Goal: Task Accomplishment & Management: Manage account settings

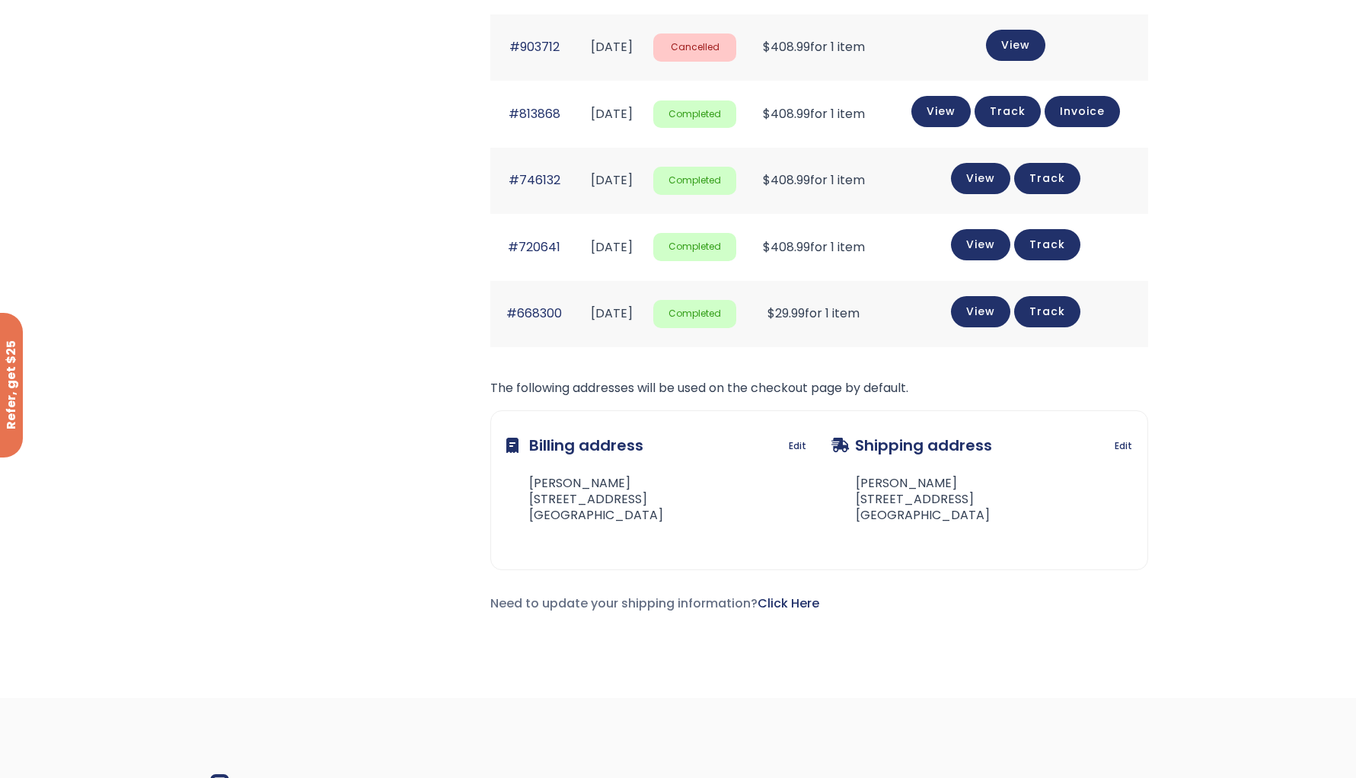
scroll to position [1210, 0]
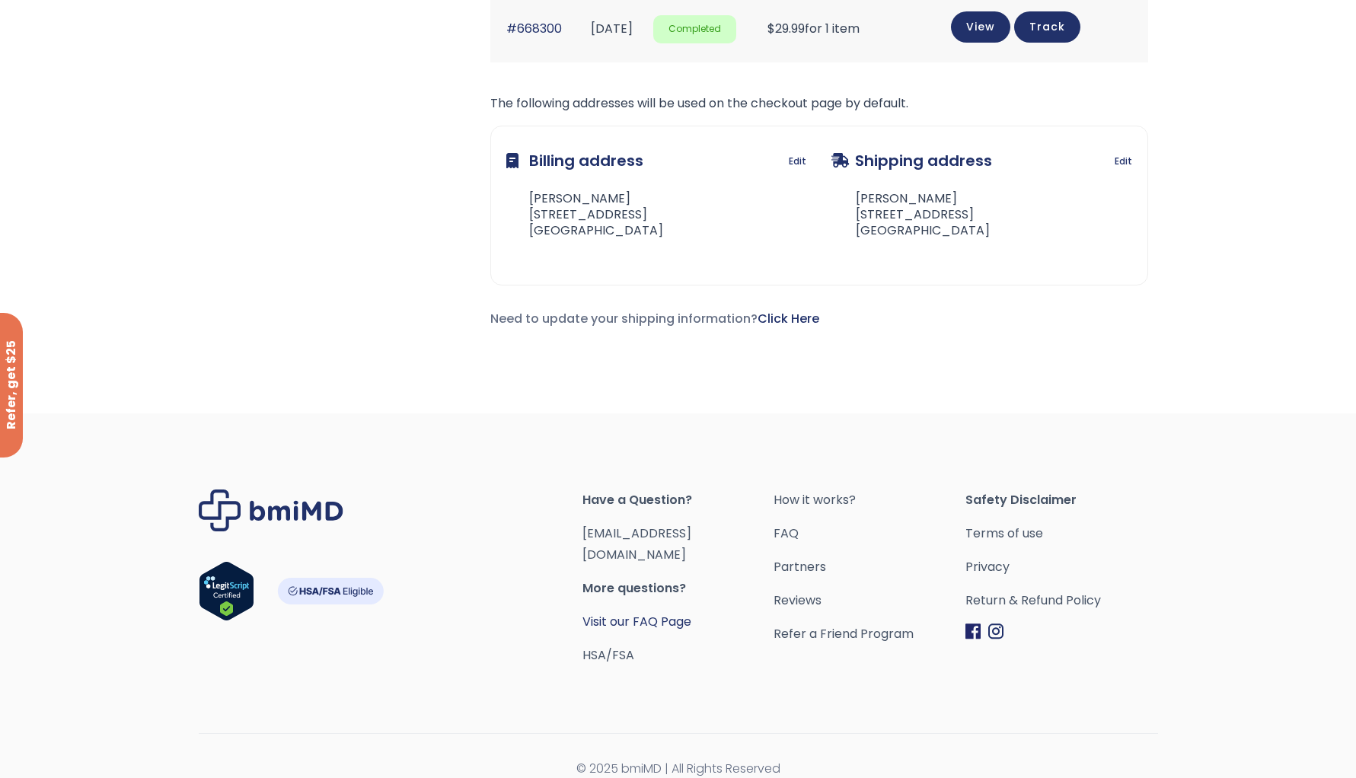
click at [627, 613] on link "Visit our FAQ Page" at bounding box center [636, 622] width 109 height 18
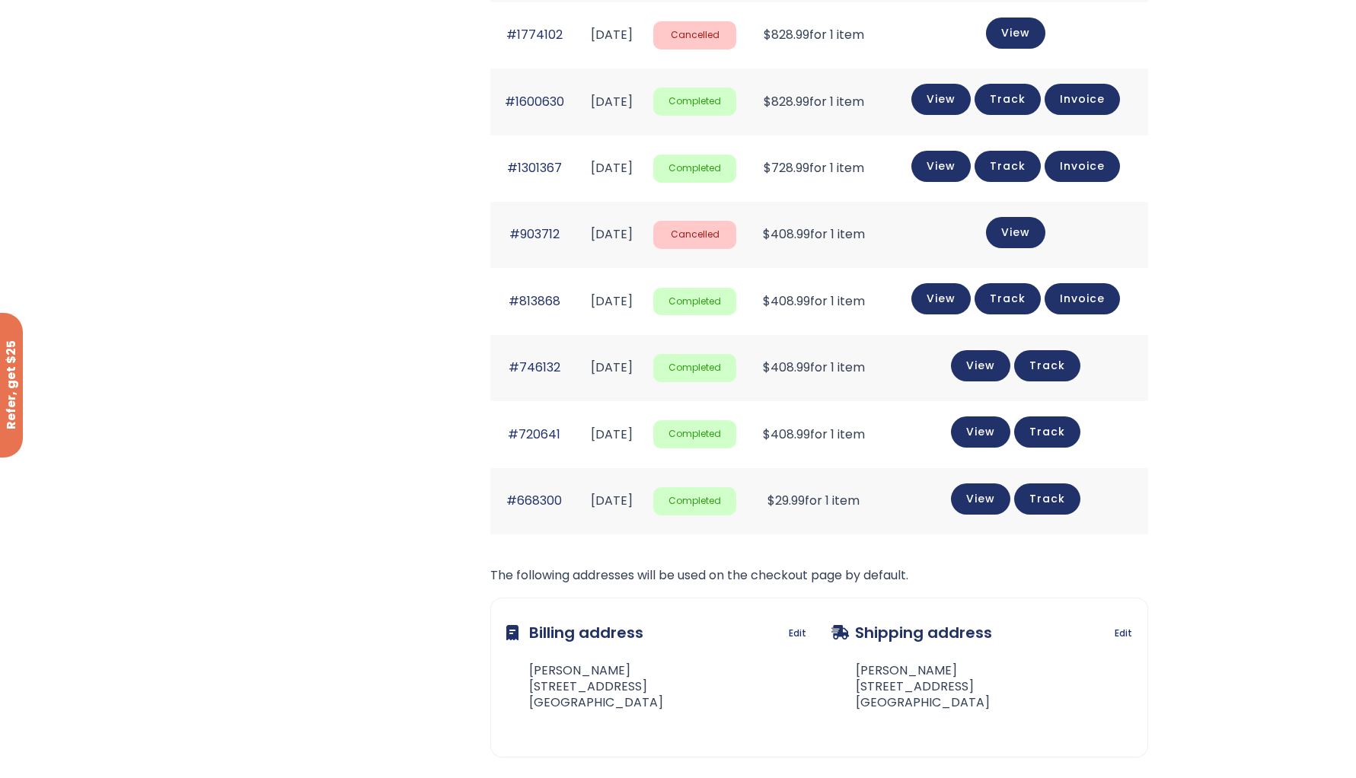
scroll to position [1210, 0]
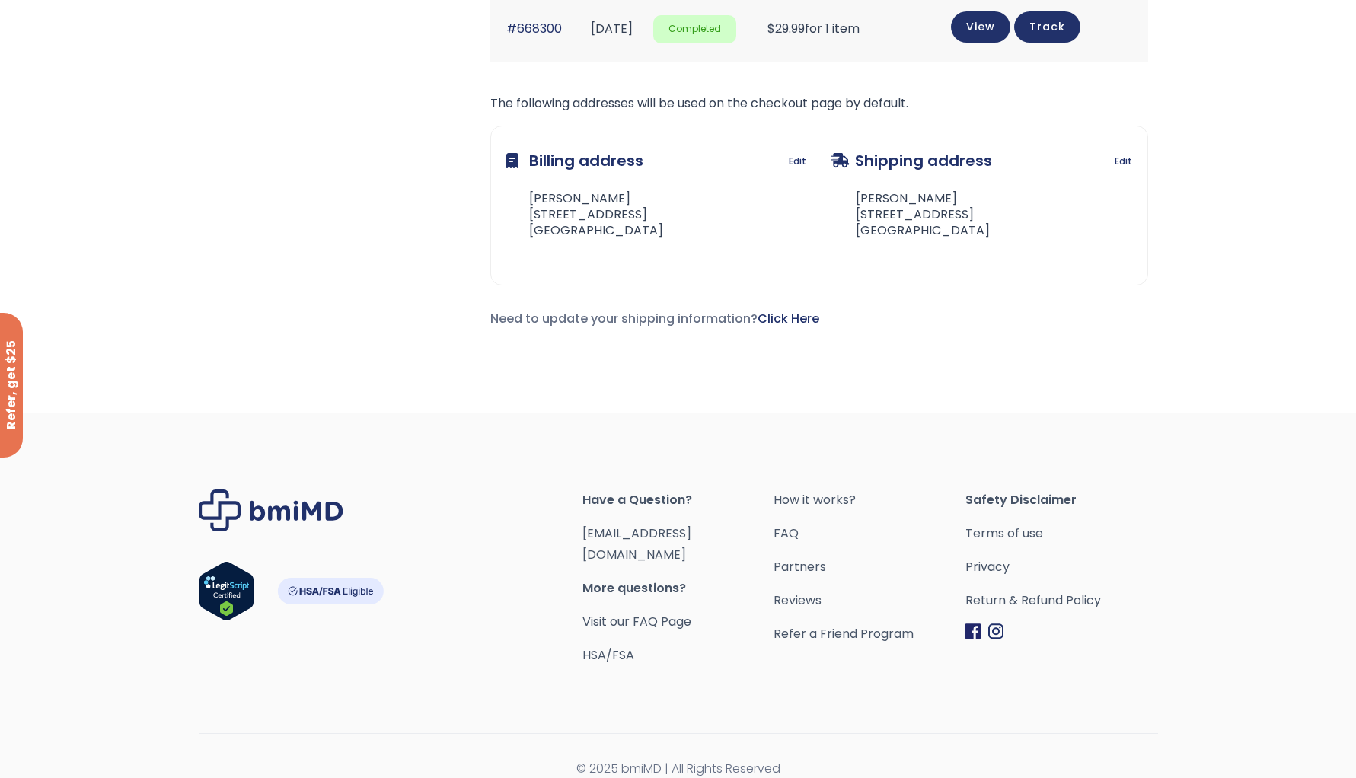
click at [241, 506] on img "Footer" at bounding box center [271, 511] width 145 height 42
click at [274, 510] on img "Footer" at bounding box center [271, 511] width 145 height 42
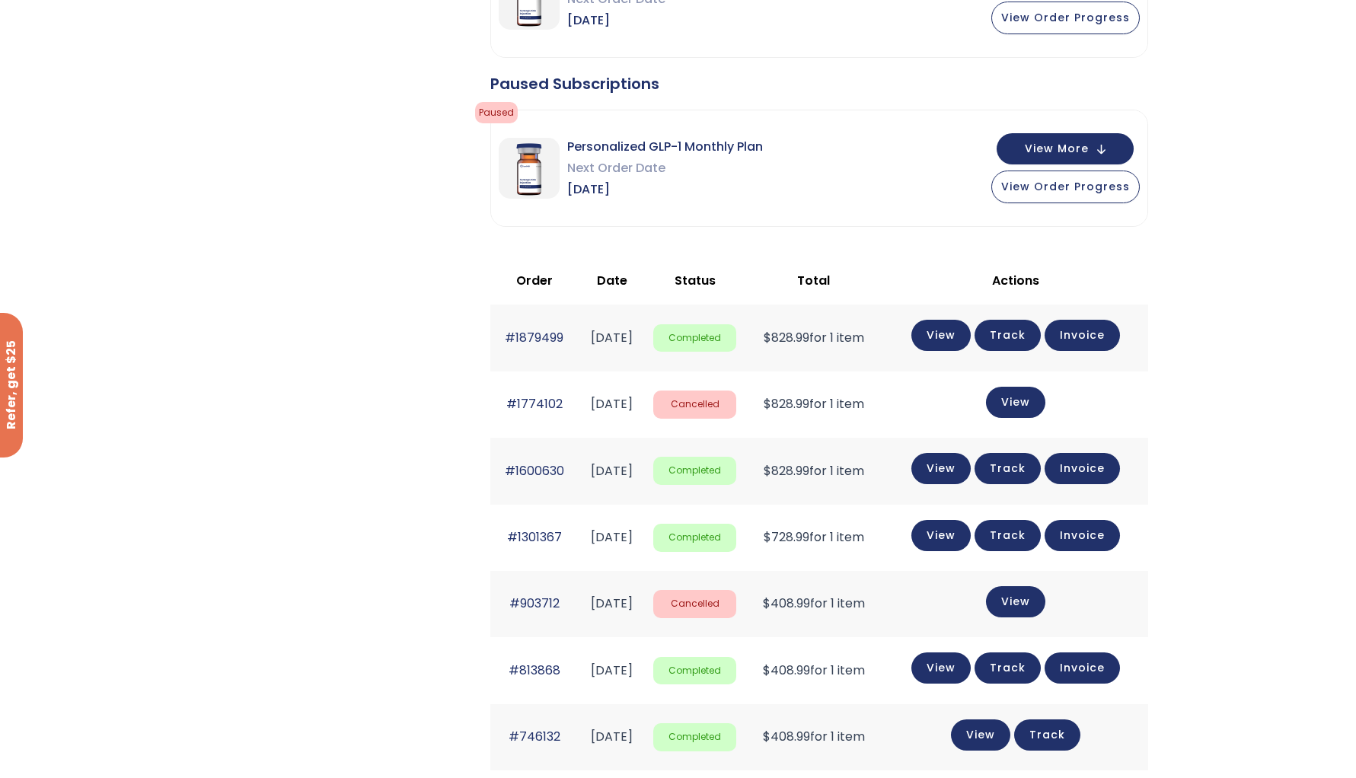
scroll to position [0, 0]
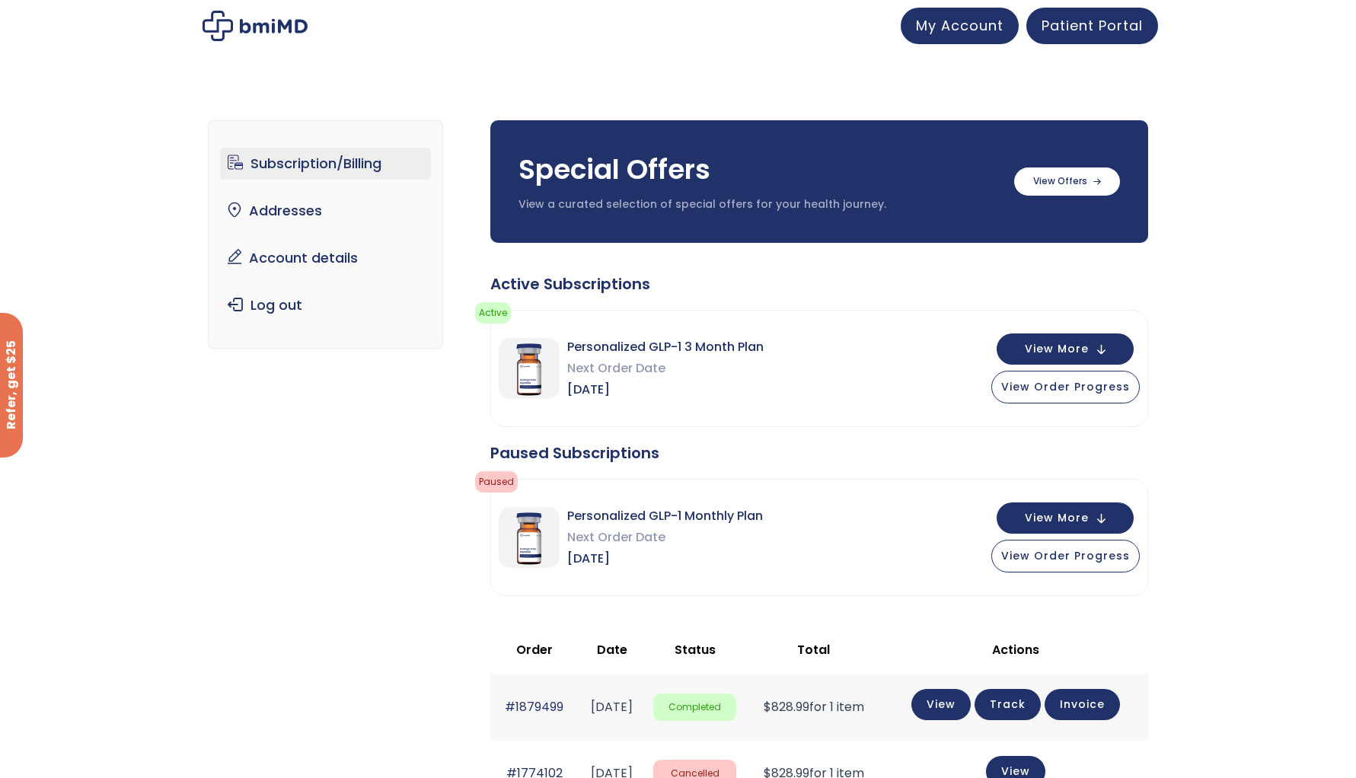
click at [245, 30] on img at bounding box center [254, 26] width 105 height 30
click at [961, 32] on span "My Account" at bounding box center [960, 23] width 88 height 19
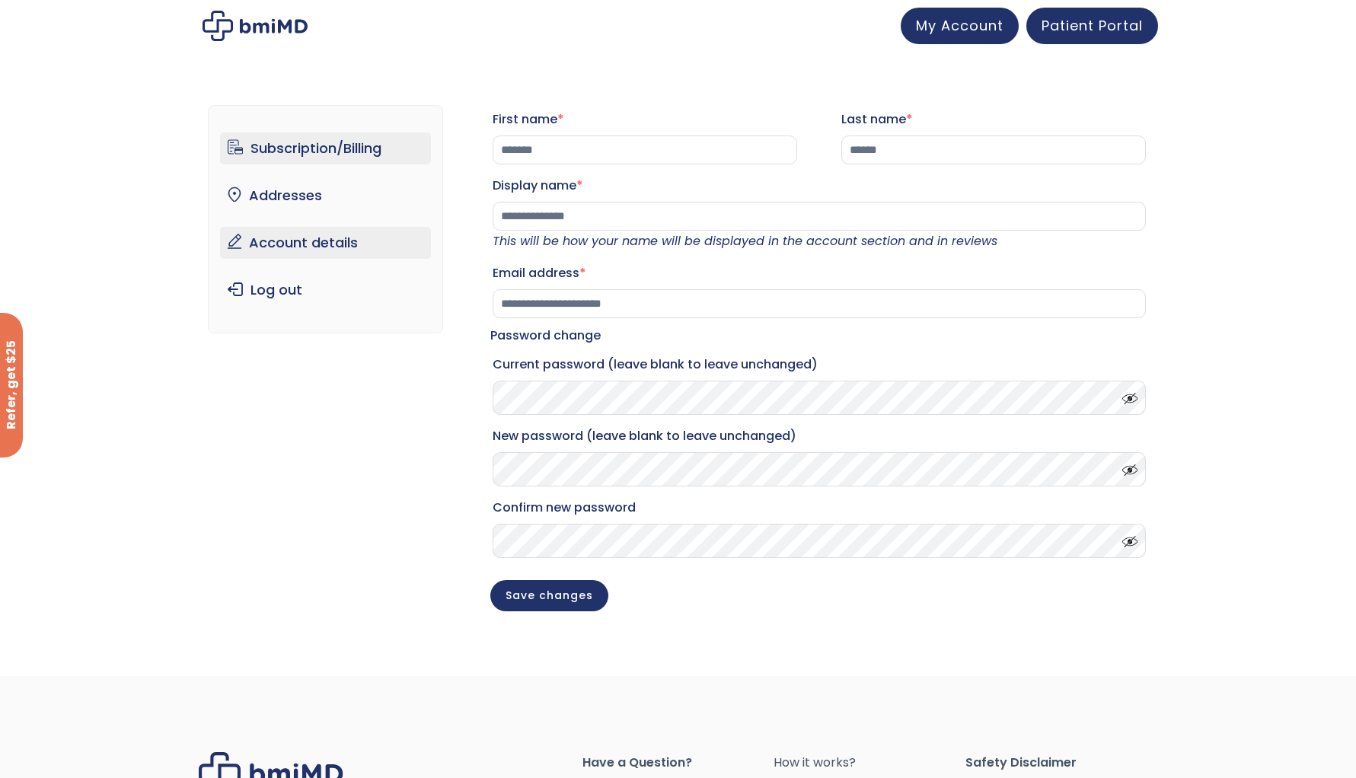
click at [322, 147] on link "Subscription/Billing" at bounding box center [325, 148] width 211 height 32
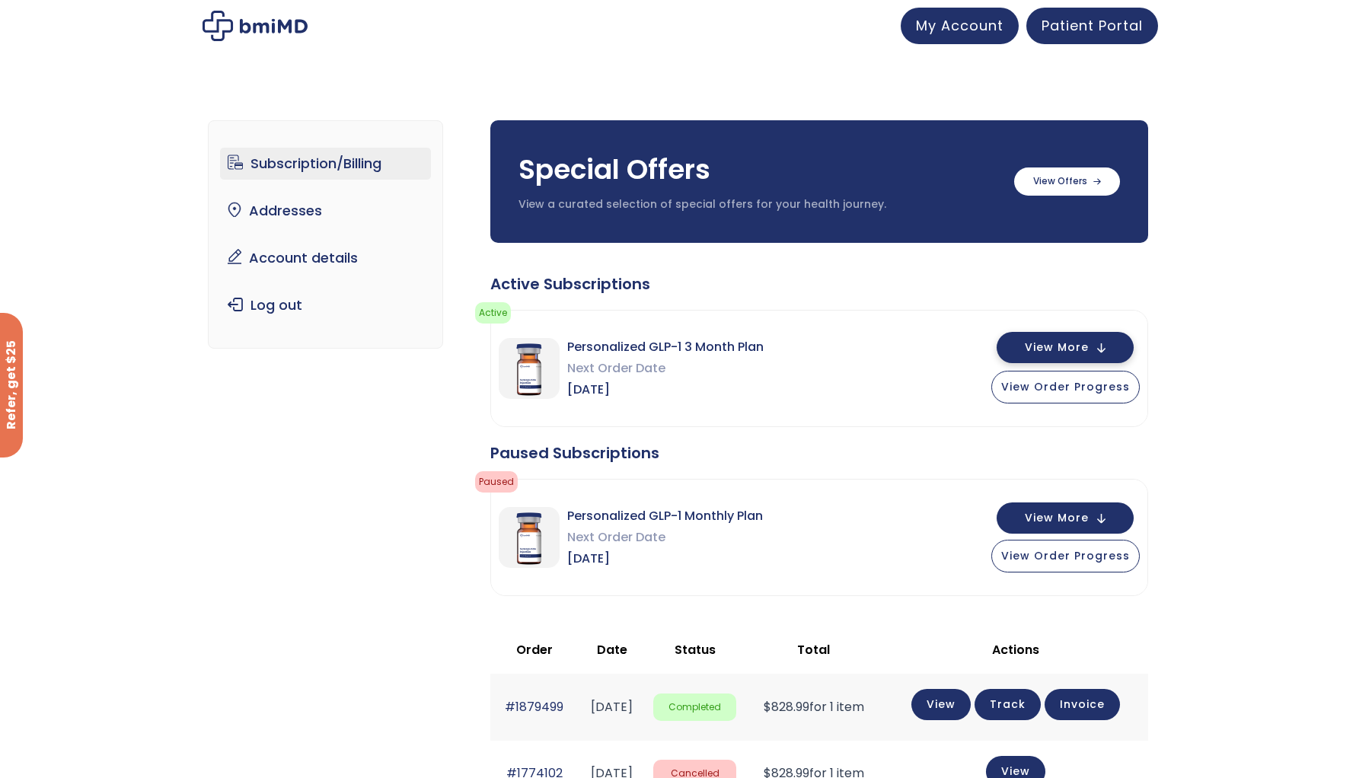
click at [1078, 352] on span "View More" at bounding box center [1057, 348] width 64 height 10
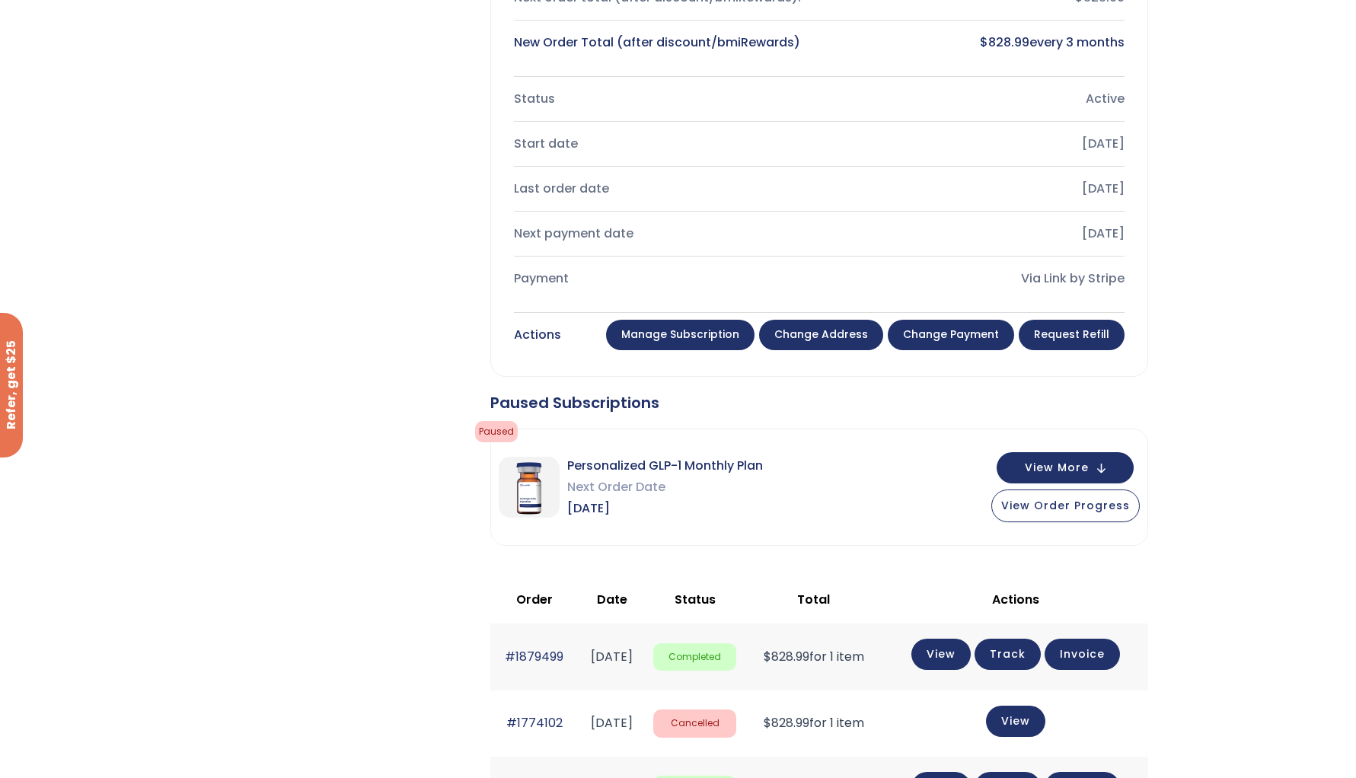
scroll to position [633, 0]
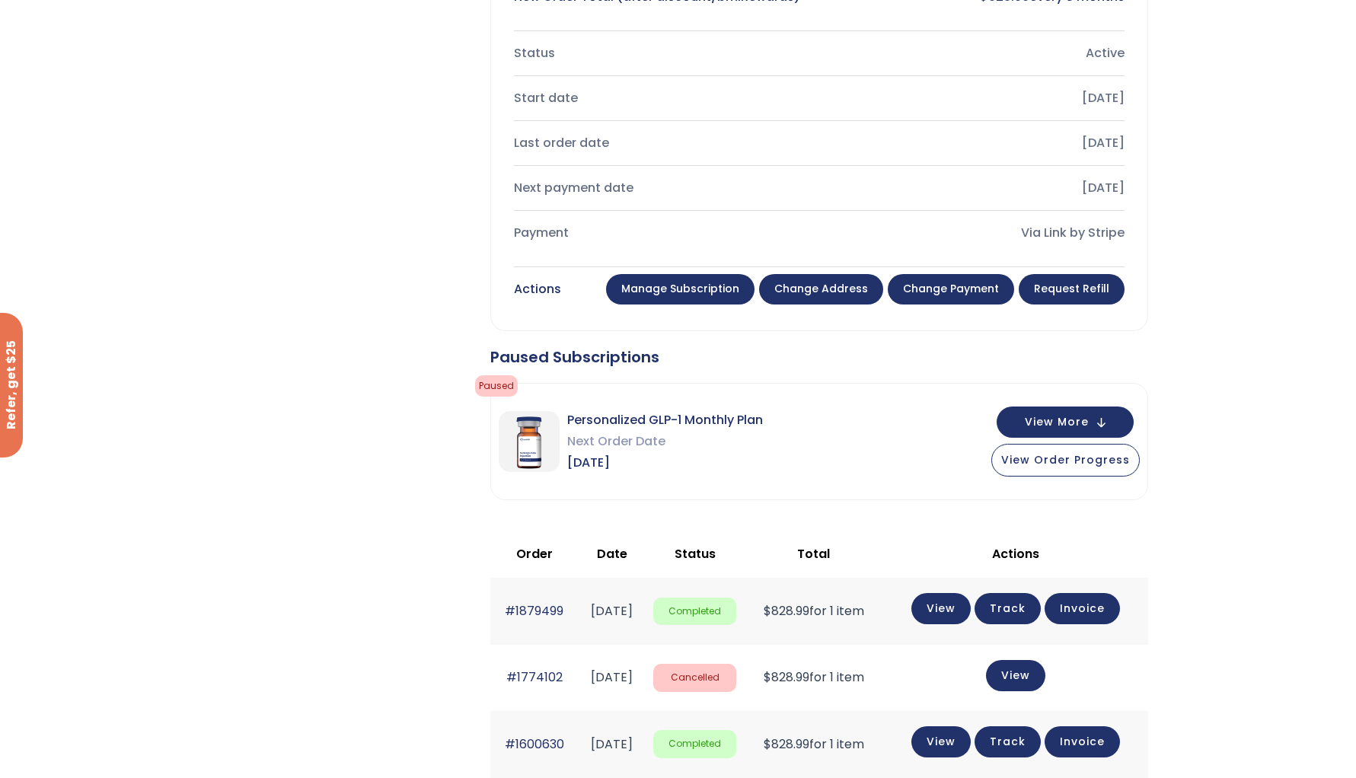
click at [1062, 295] on link "Request Refill" at bounding box center [1072, 289] width 106 height 30
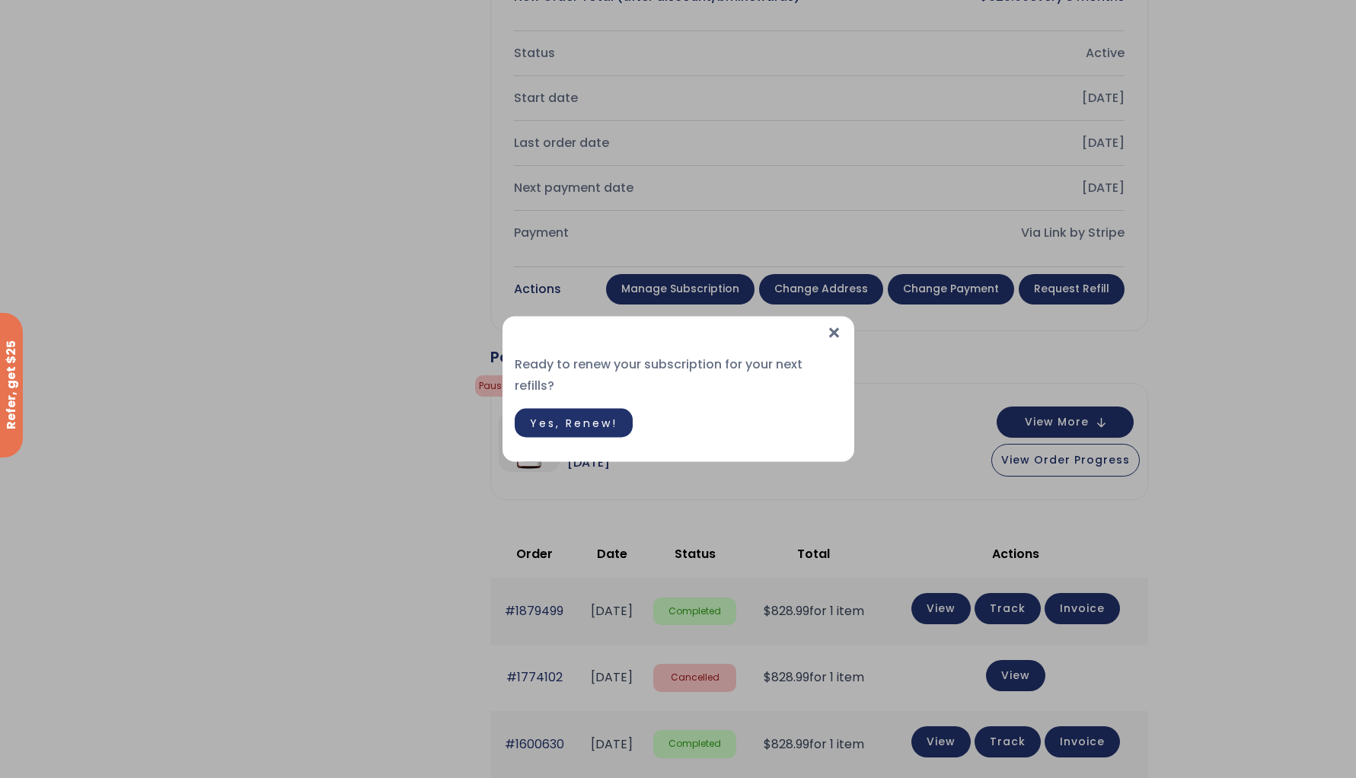
click at [833, 343] on span "×" at bounding box center [834, 333] width 16 height 33
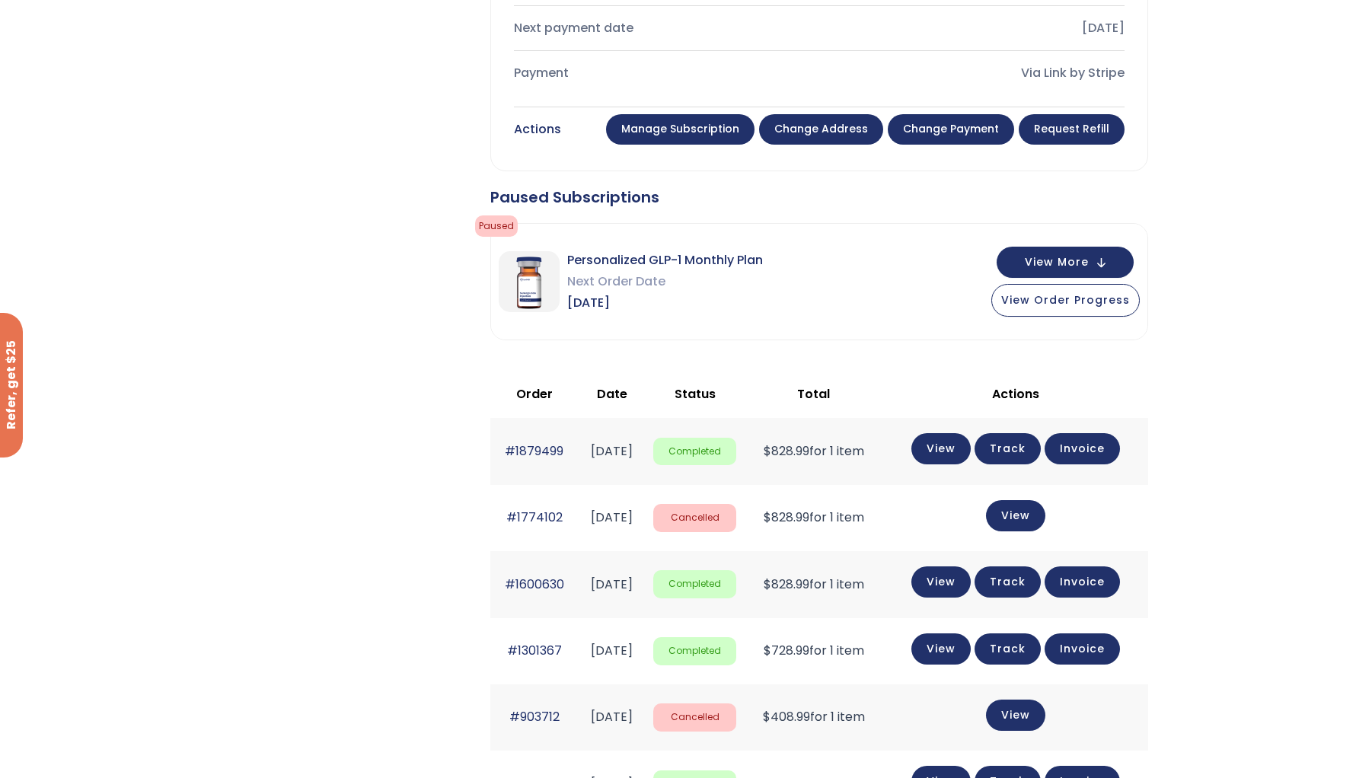
scroll to position [837, 0]
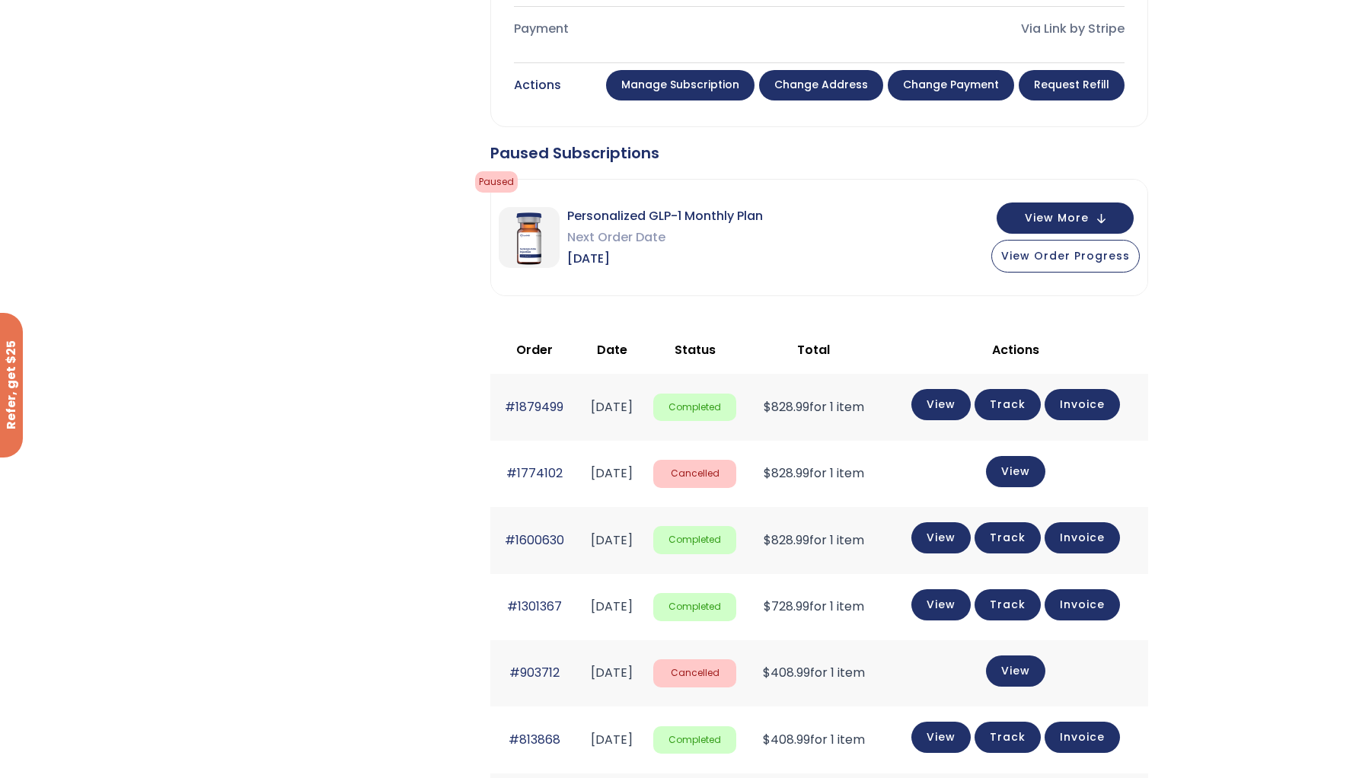
drag, startPoint x: 599, startPoint y: 407, endPoint x: 685, endPoint y: 410, distance: 86.1
click at [646, 410] on td "[DATE]" at bounding box center [613, 407] width 68 height 66
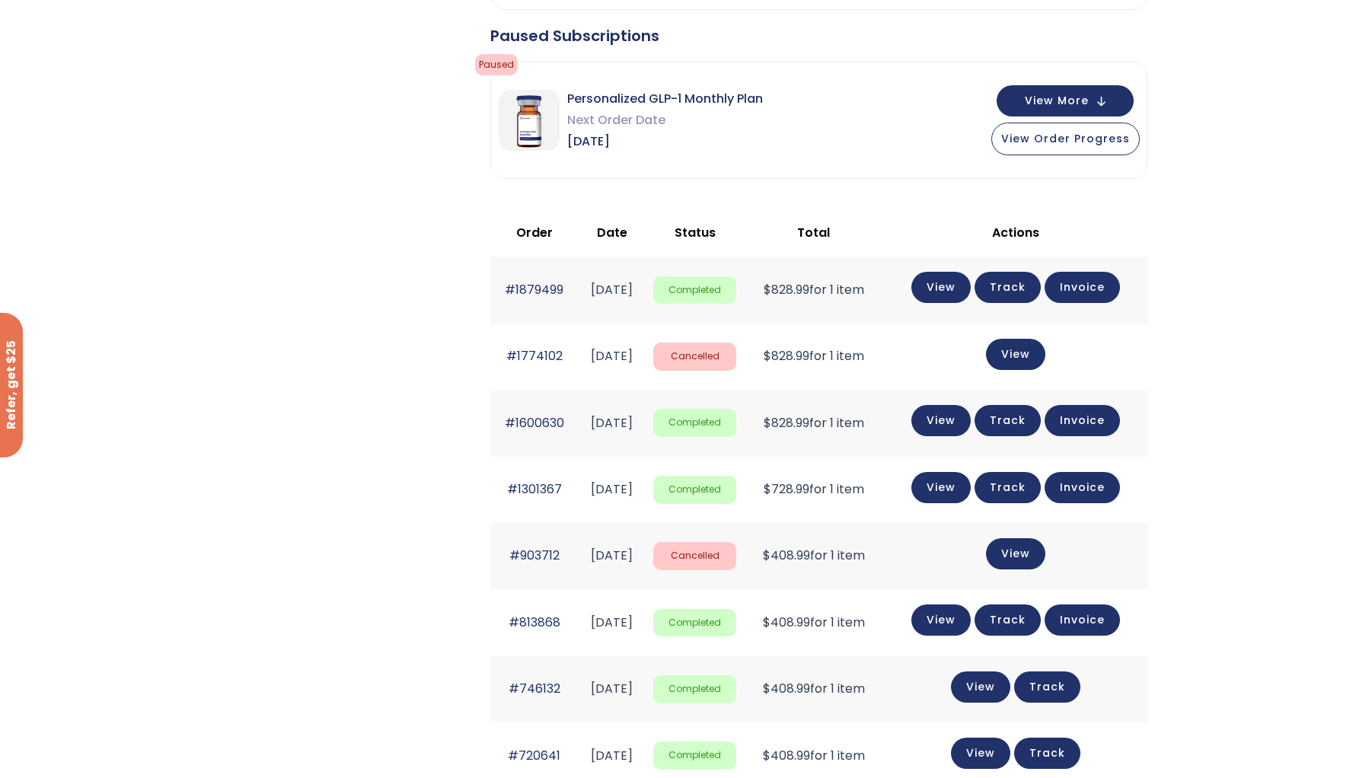
scroll to position [963, 0]
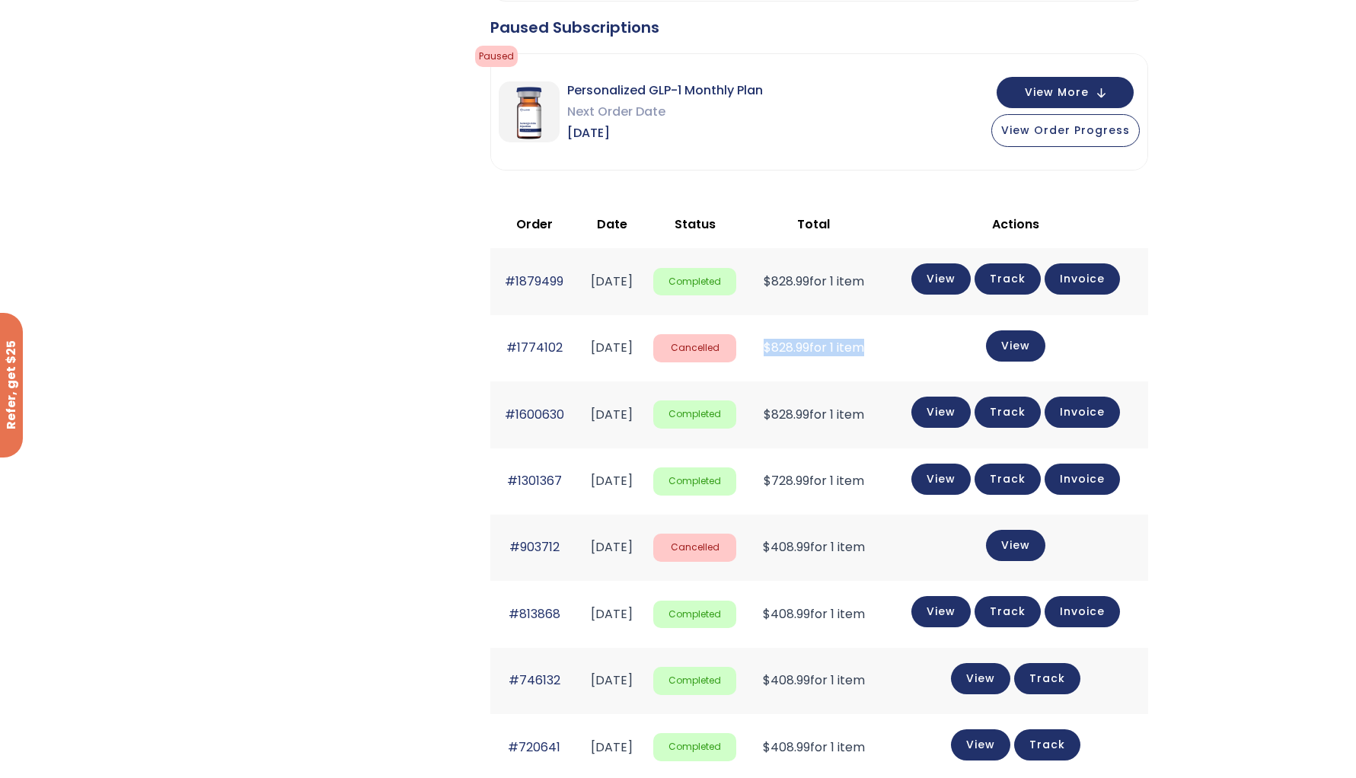
drag, startPoint x: 804, startPoint y: 345, endPoint x: 925, endPoint y: 345, distance: 121.0
click at [925, 345] on tr "#1774102 [DATE] Cancelled $ 828.99 for 1 item View" at bounding box center [819, 348] width 658 height 66
drag, startPoint x: 874, startPoint y: 349, endPoint x: 920, endPoint y: 308, distance: 62.0
click at [874, 349] on td "$ 828.99 for 1 item" at bounding box center [813, 348] width 139 height 66
click at [943, 279] on link "View" at bounding box center [940, 277] width 59 height 31
